Goal: Task Accomplishment & Management: Manage account settings

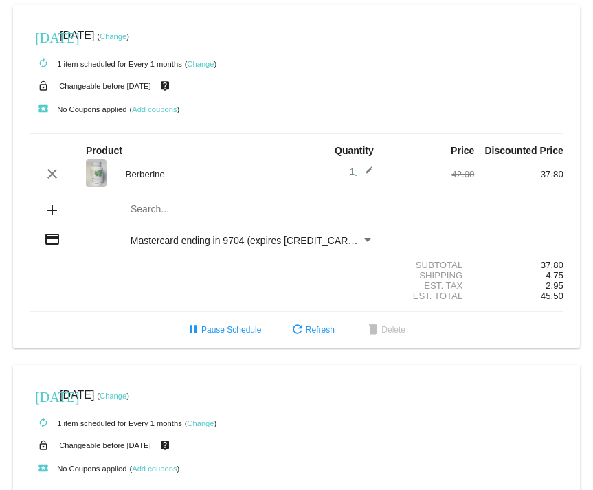
scroll to position [357, 0]
click at [126, 34] on link "Change" at bounding box center [113, 37] width 27 height 8
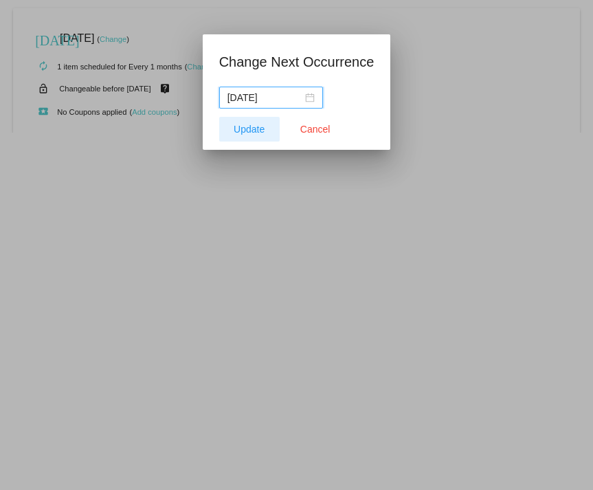
click at [250, 134] on span "Update" at bounding box center [249, 129] width 31 height 11
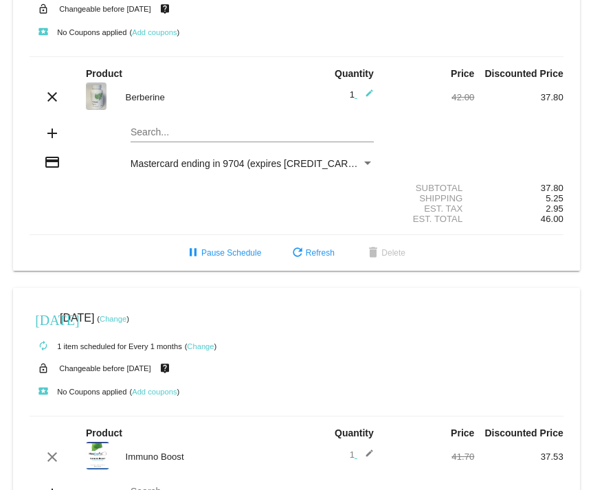
scroll to position [426, 0]
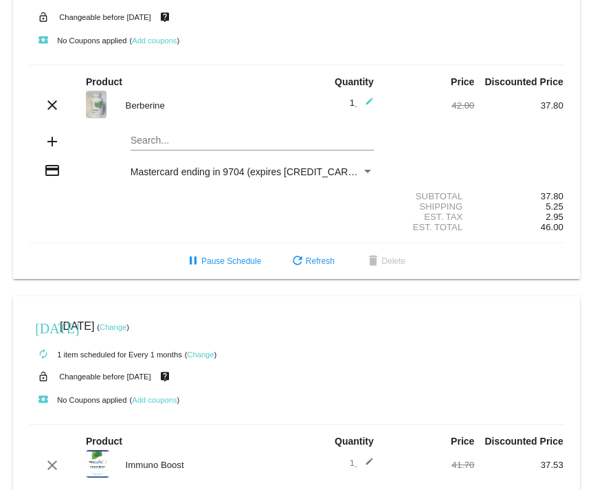
click at [171, 19] on mat-icon "live_help" at bounding box center [165, 17] width 16 height 18
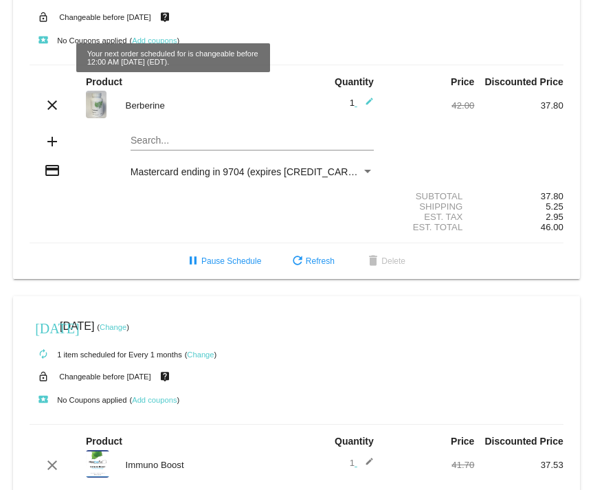
click at [36, 50] on link "local_play" at bounding box center [43, 39] width 27 height 27
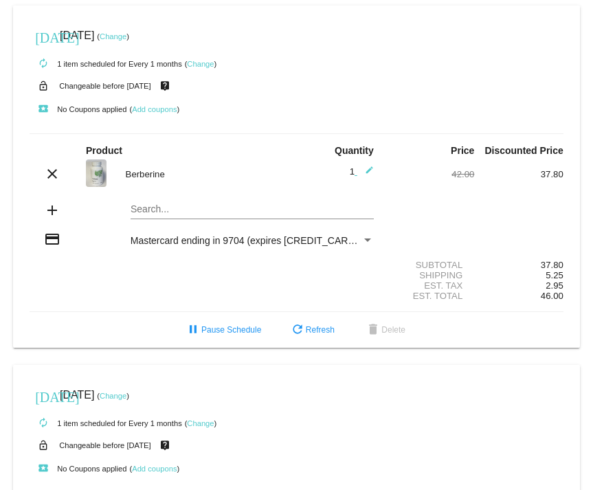
scroll to position [358, 0]
click at [306, 332] on span "refresh Refresh" at bounding box center [311, 330] width 45 height 10
click at [126, 36] on link "Change" at bounding box center [113, 36] width 27 height 8
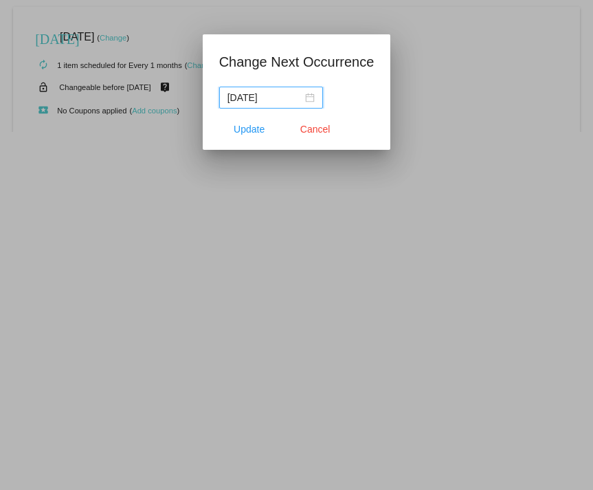
click at [315, 97] on div "[DATE]" at bounding box center [270, 97] width 87 height 15
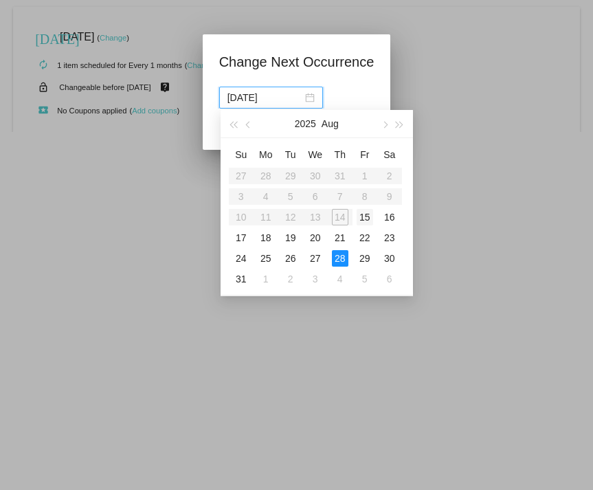
click at [365, 218] on div "15" at bounding box center [364, 217] width 16 height 16
type input "[DATE]"
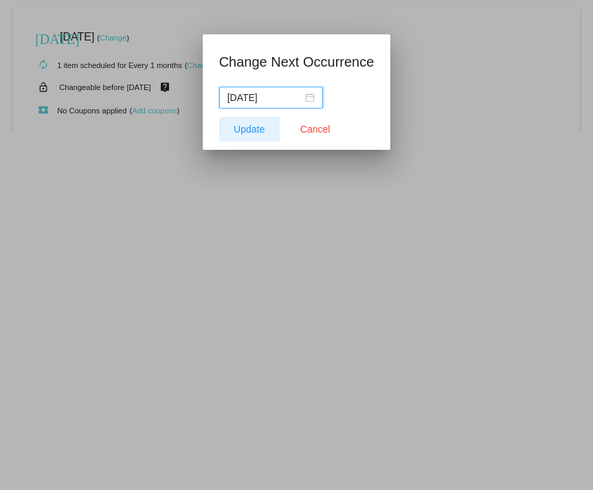
click at [244, 128] on span "Update" at bounding box center [249, 129] width 31 height 11
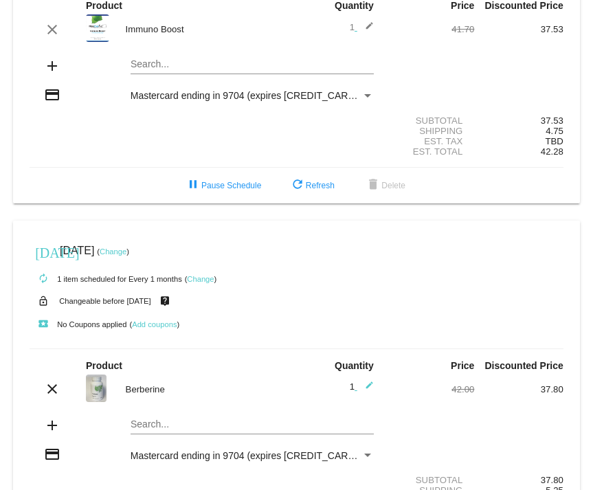
scroll to position [0, 0]
